Goal: Information Seeking & Learning: Learn about a topic

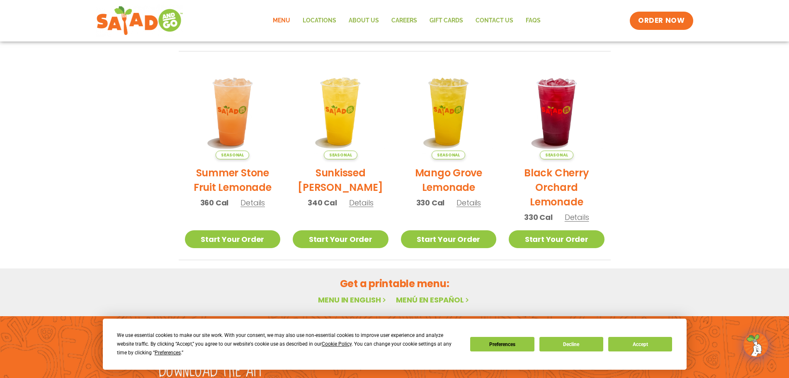
scroll to position [444, 0]
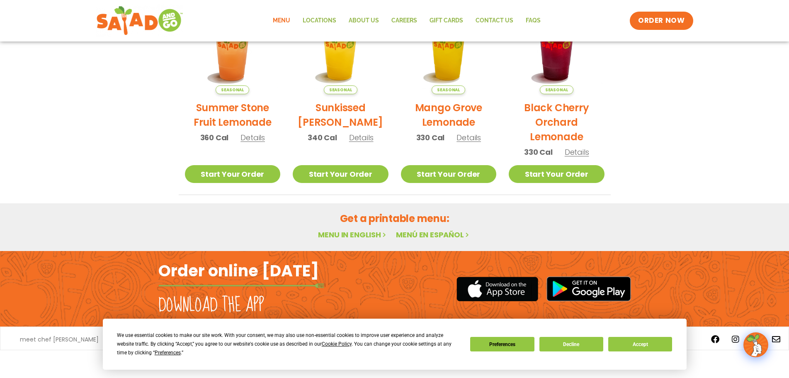
click at [373, 234] on link "Menu in English" at bounding box center [353, 234] width 70 height 10
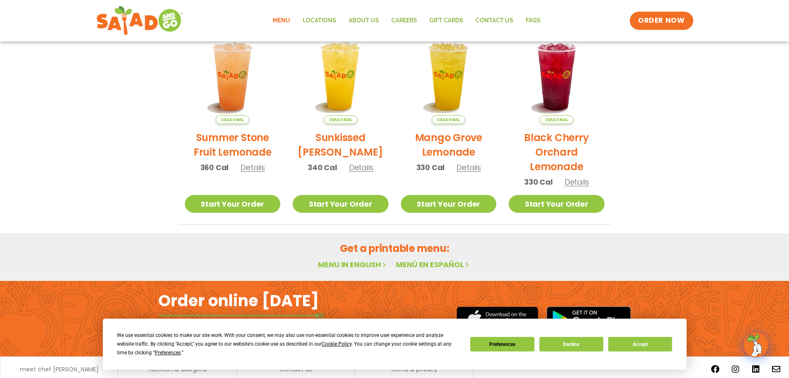
scroll to position [444, 0]
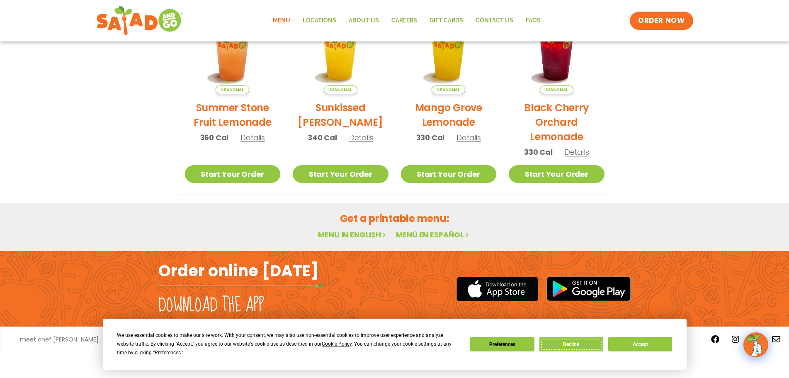
click at [562, 342] on button "Decline" at bounding box center [571, 344] width 64 height 15
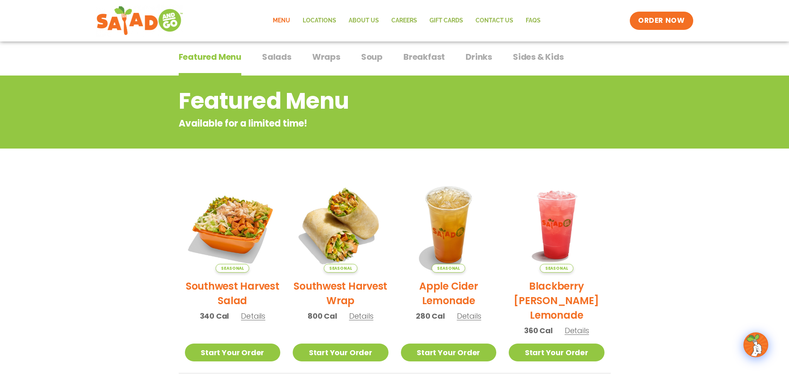
scroll to position [0, 0]
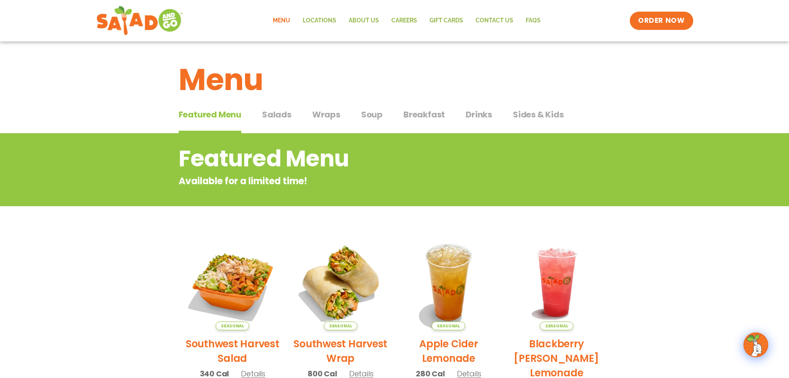
click at [279, 114] on span "Salads" at bounding box center [276, 114] width 29 height 12
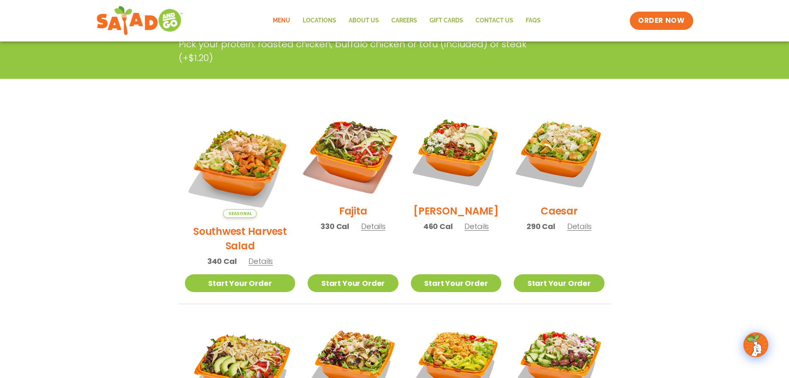
scroll to position [166, 0]
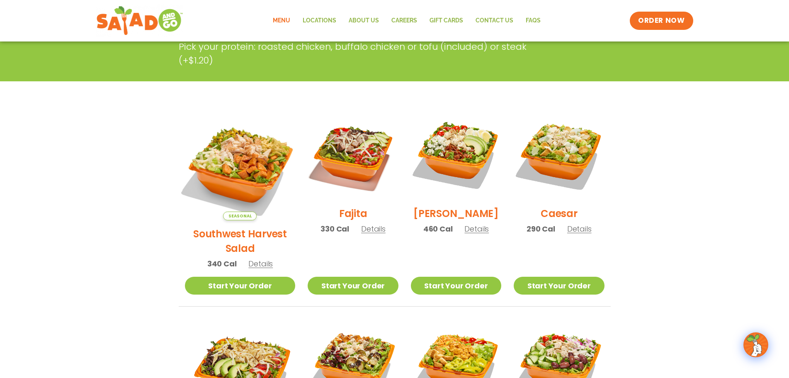
click at [242, 175] on img at bounding box center [240, 165] width 130 height 130
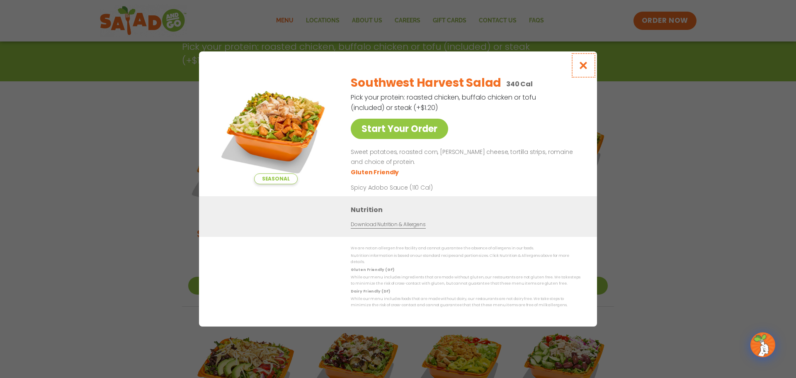
click at [581, 68] on icon "Close modal" at bounding box center [583, 65] width 10 height 9
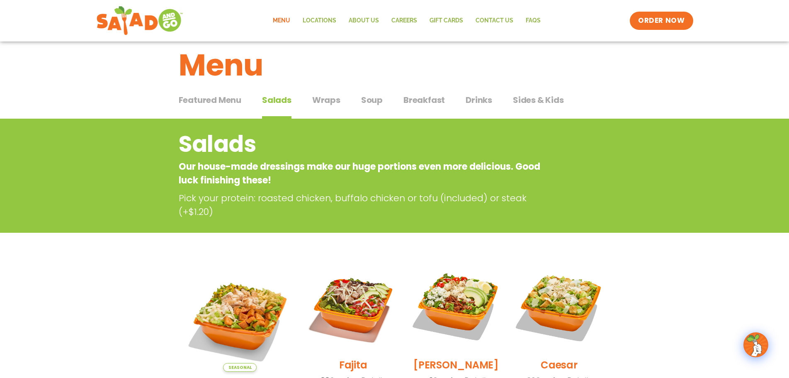
scroll to position [0, 0]
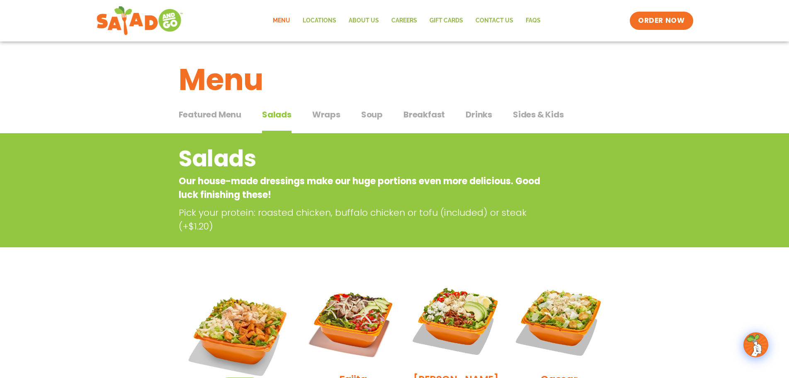
click at [331, 116] on span "Wraps" at bounding box center [326, 114] width 28 height 12
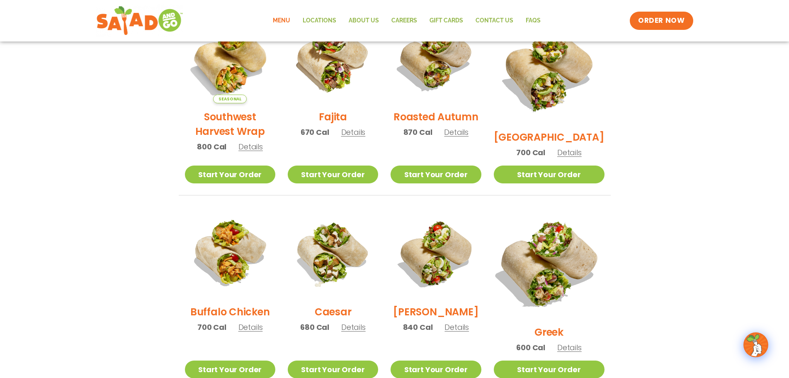
scroll to position [166, 0]
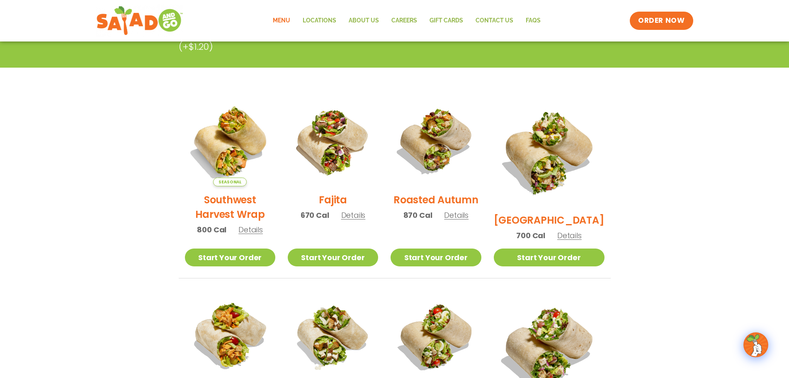
click at [551, 213] on h2 "[GEOGRAPHIC_DATA]" at bounding box center [549, 220] width 111 height 15
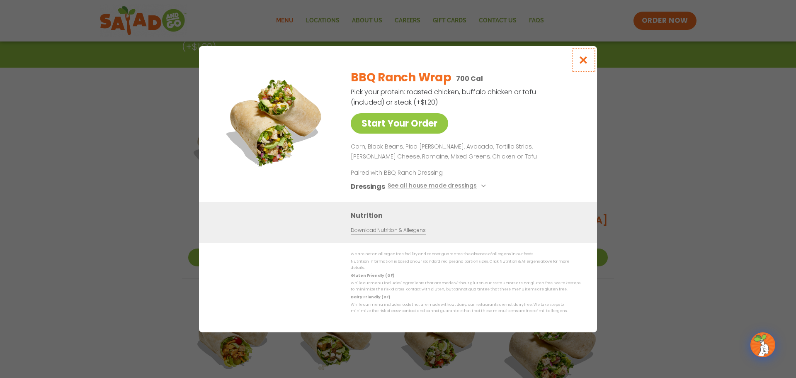
click at [581, 63] on icon "Close modal" at bounding box center [583, 60] width 10 height 9
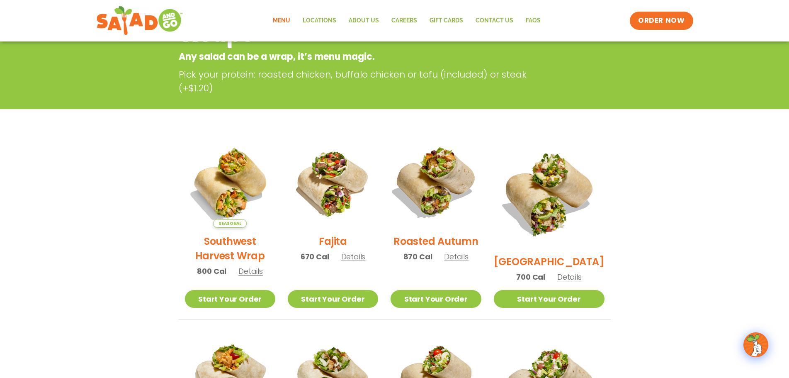
scroll to position [0, 0]
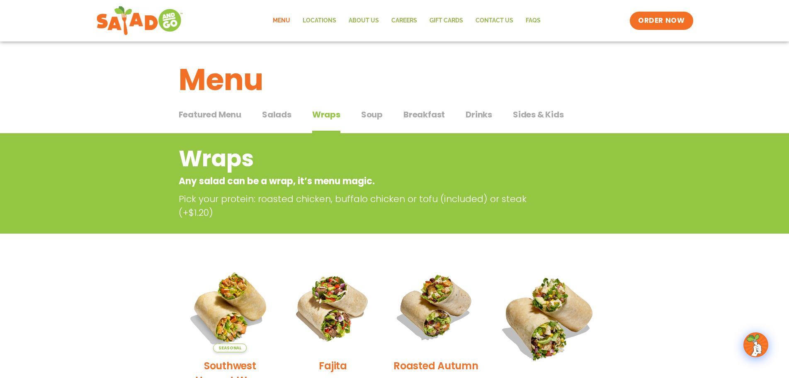
click at [373, 115] on span "Soup" at bounding box center [372, 114] width 22 height 12
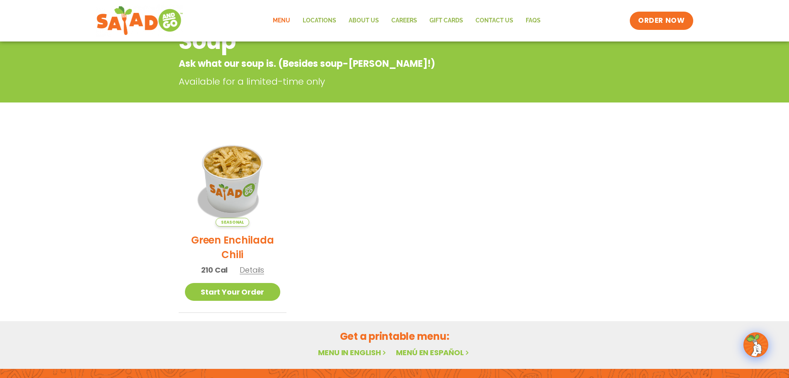
scroll to position [124, 0]
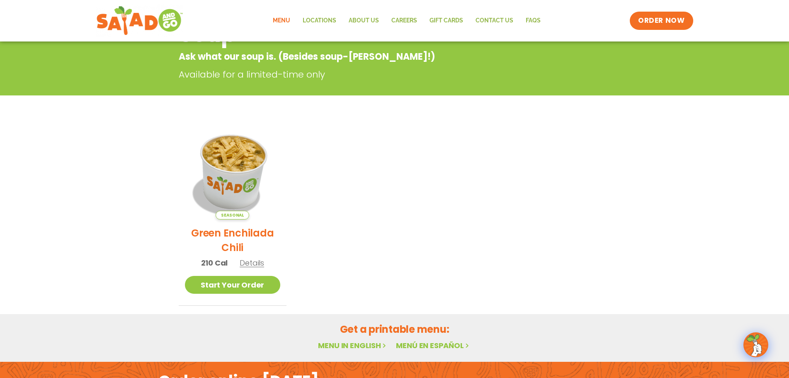
click at [240, 199] on img at bounding box center [232, 171] width 112 height 112
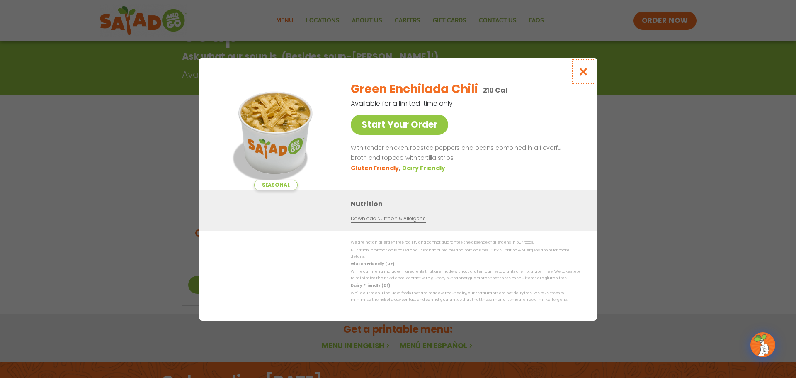
click at [582, 76] on icon "Close modal" at bounding box center [583, 71] width 10 height 9
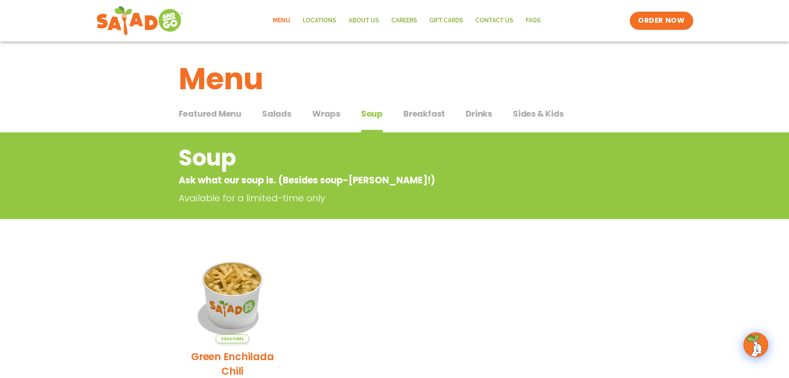
scroll to position [0, 0]
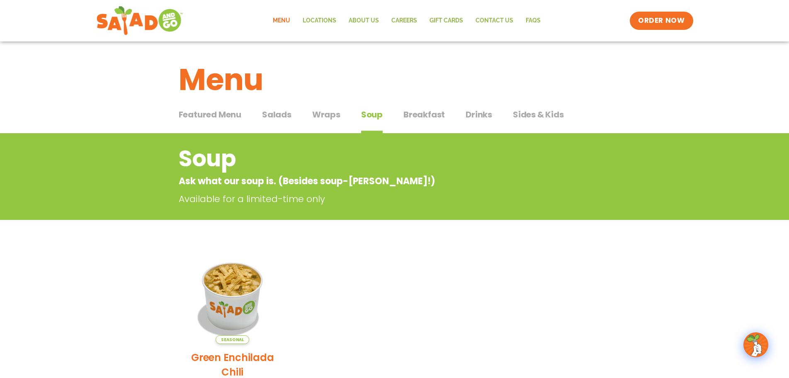
click at [521, 114] on span "Sides & Kids" at bounding box center [538, 114] width 51 height 12
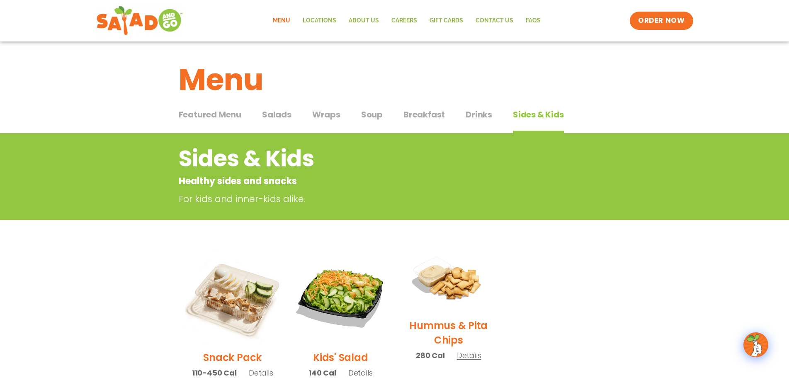
scroll to position [83, 0]
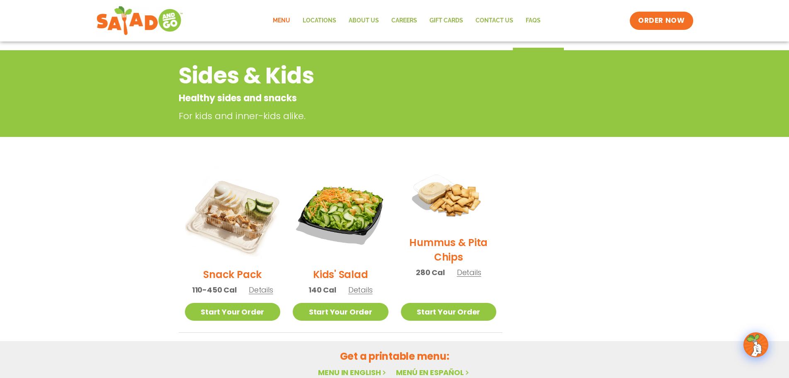
click at [353, 273] on h2 "Kids' Salad" at bounding box center [340, 274] width 55 height 15
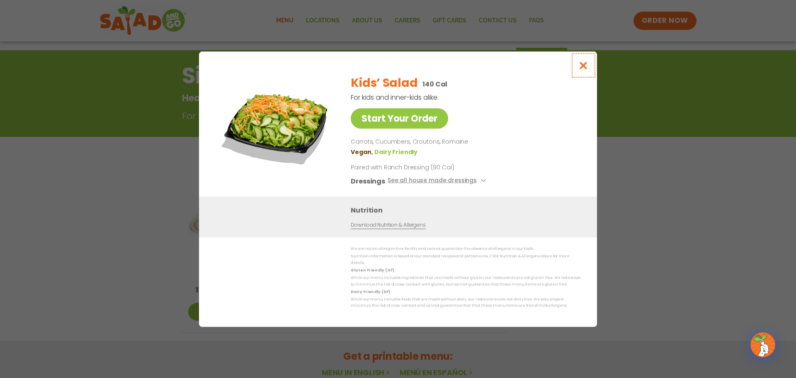
click at [586, 68] on icon "Close modal" at bounding box center [583, 65] width 10 height 9
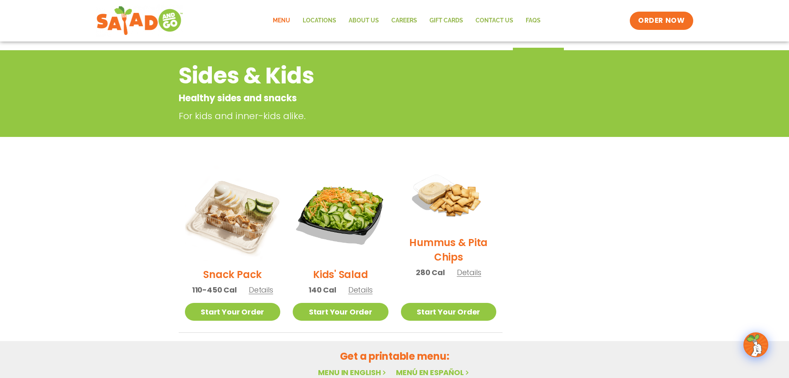
click at [224, 272] on h2 "Snack Pack" at bounding box center [232, 274] width 58 height 15
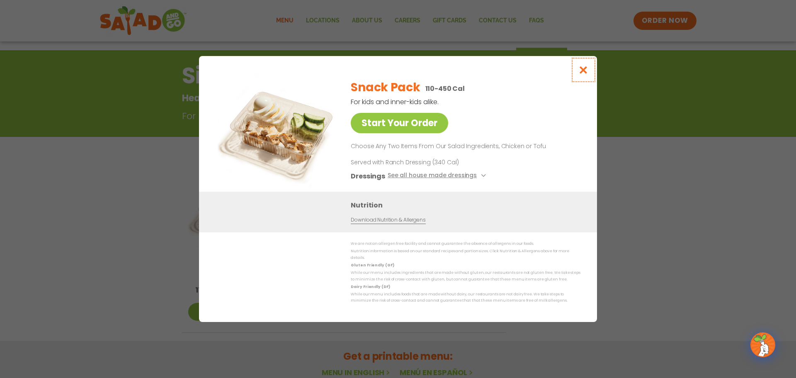
click at [583, 74] on icon "Close modal" at bounding box center [583, 69] width 10 height 9
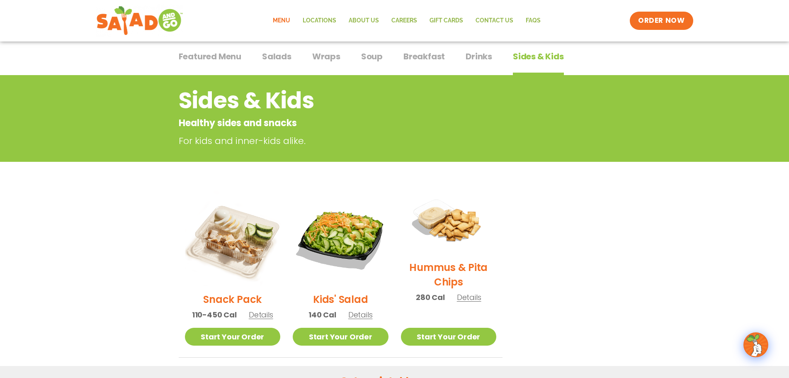
scroll to position [41, 0]
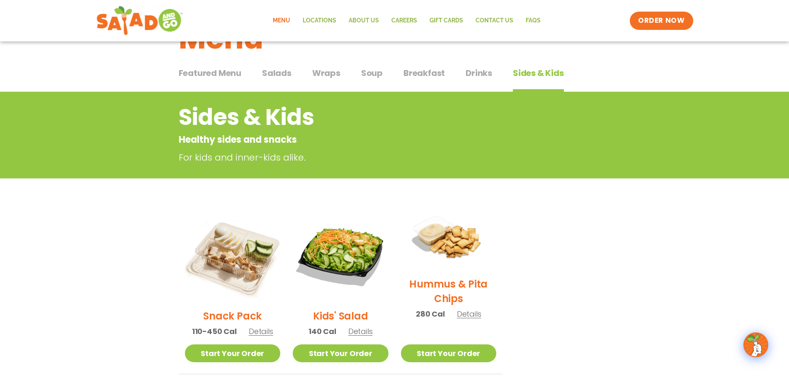
click at [324, 318] on h2 "Kids' Salad" at bounding box center [340, 315] width 55 height 15
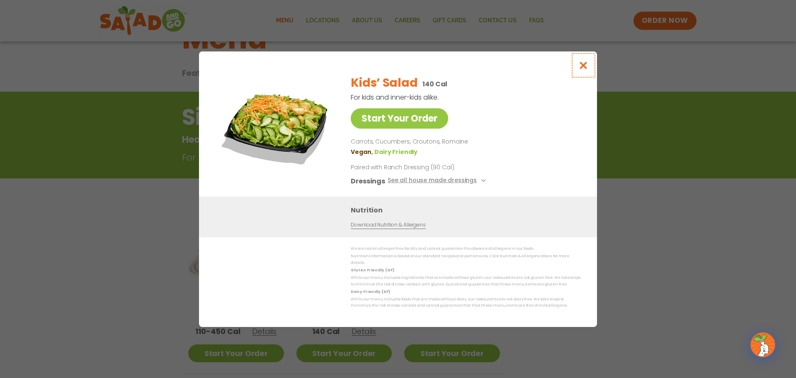
click at [581, 70] on icon "Close modal" at bounding box center [583, 65] width 10 height 9
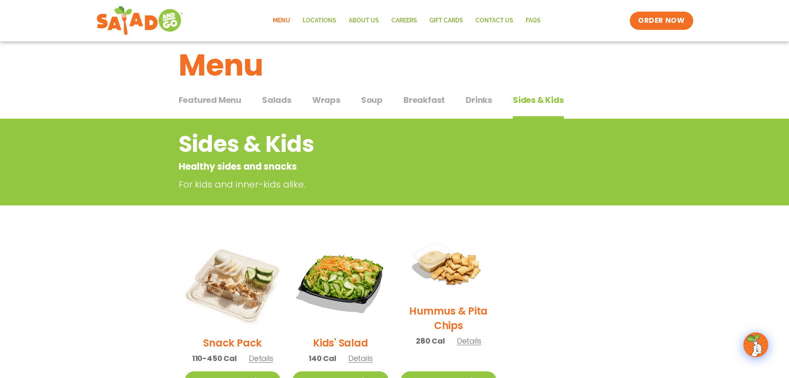
scroll to position [0, 0]
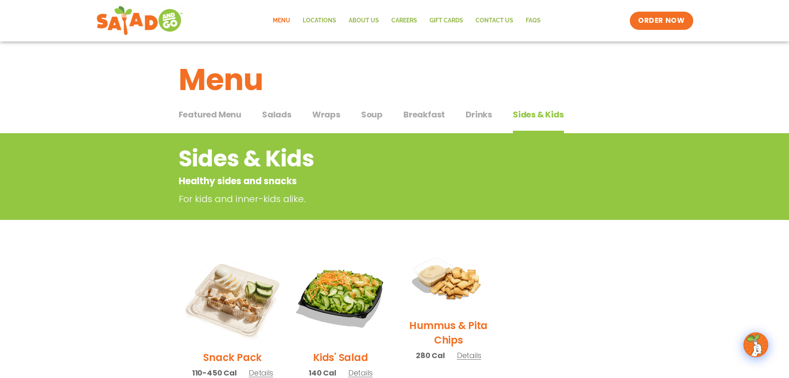
click at [373, 114] on span "Soup" at bounding box center [372, 114] width 22 height 12
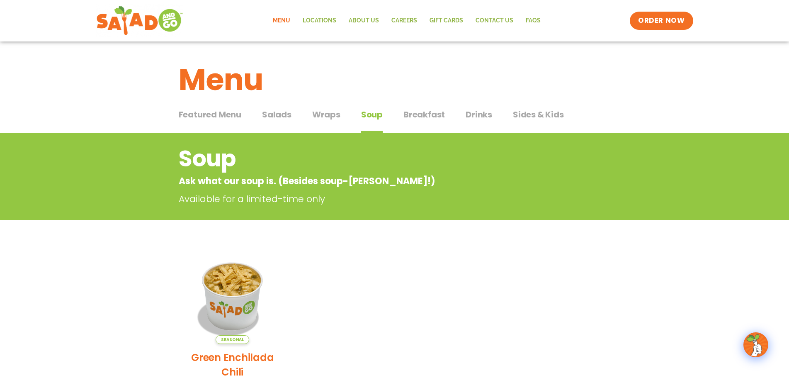
click at [280, 114] on span "Salads" at bounding box center [276, 114] width 29 height 12
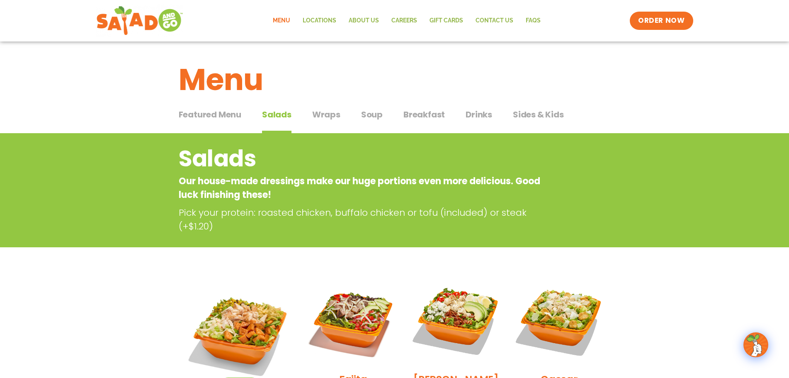
click at [533, 116] on span "Sides & Kids" at bounding box center [538, 114] width 51 height 12
